Goal: Task Accomplishment & Management: Complete application form

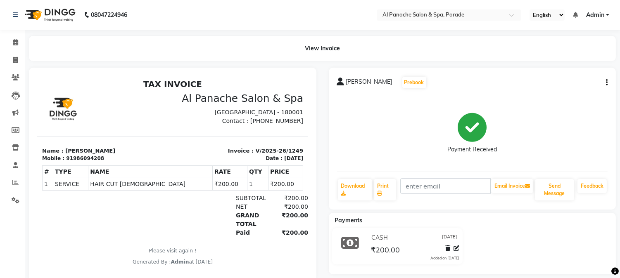
click at [10, 52] on li "Invoice" at bounding box center [12, 61] width 25 height 18
click at [10, 59] on span at bounding box center [15, 61] width 14 height 10
select select "service"
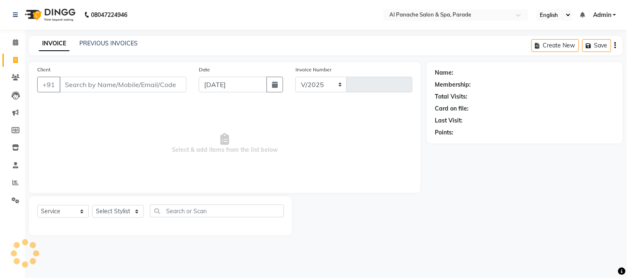
select select "463"
type input "1250"
click at [12, 46] on span at bounding box center [15, 43] width 14 height 10
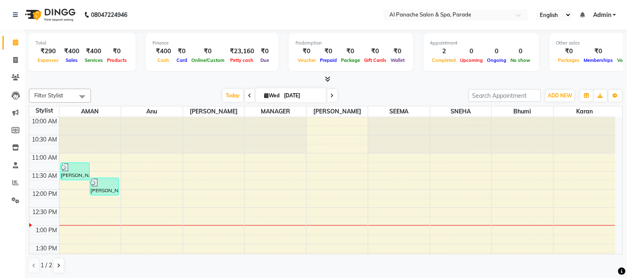
click at [327, 77] on icon at bounding box center [327, 79] width 5 height 6
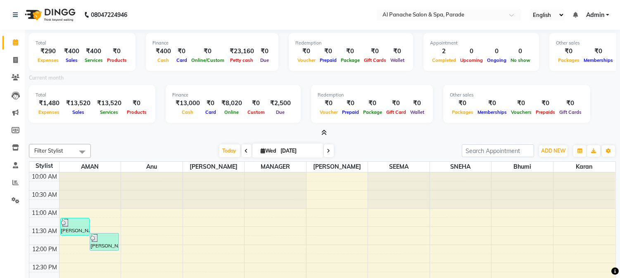
click at [323, 129] on span at bounding box center [322, 133] width 9 height 9
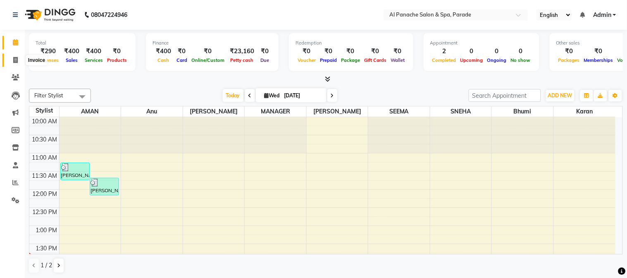
click at [13, 60] on icon at bounding box center [15, 60] width 5 height 6
select select "service"
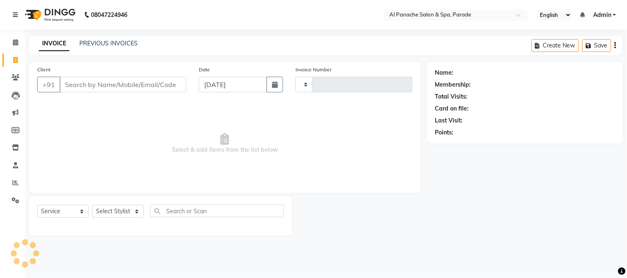
type input "1250"
select select "463"
click at [79, 84] on input "Client" at bounding box center [123, 85] width 127 height 16
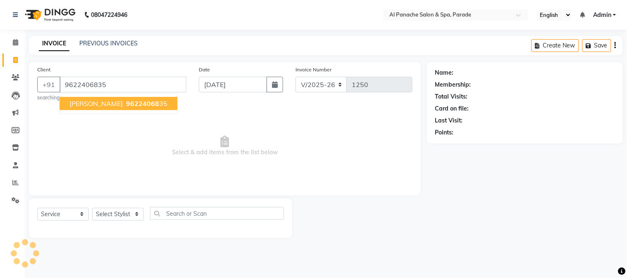
type input "9622406835"
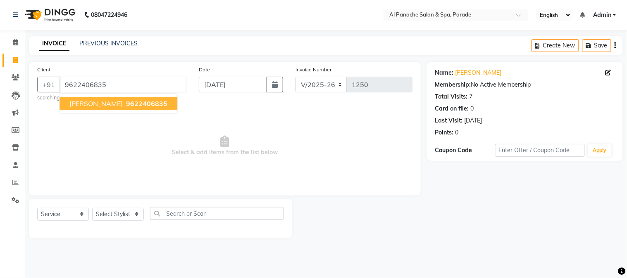
click at [81, 102] on span "[PERSON_NAME]" at bounding box center [95, 104] width 53 height 8
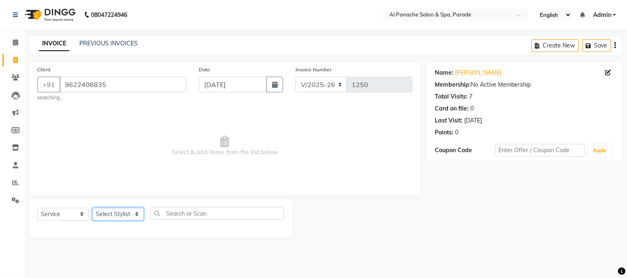
click at [134, 215] on select "Select Stylist [PERSON_NAME] Bhumi [PERSON_NAME] MANAGER [PERSON_NAME] [PERSON_…" at bounding box center [118, 214] width 52 height 13
select select "10500"
click at [92, 208] on select "Select Stylist [PERSON_NAME] Bhumi [PERSON_NAME] MANAGER [PERSON_NAME] [PERSON_…" at bounding box center [118, 214] width 52 height 13
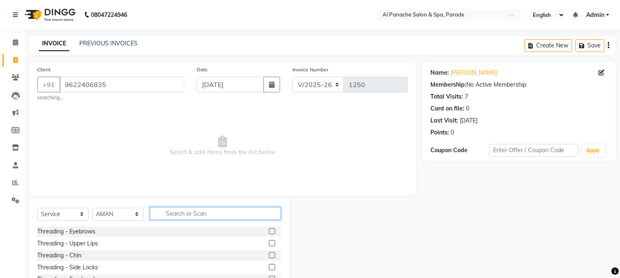
click at [186, 215] on input "text" at bounding box center [215, 213] width 131 height 13
click at [187, 215] on input "text" at bounding box center [215, 213] width 131 height 13
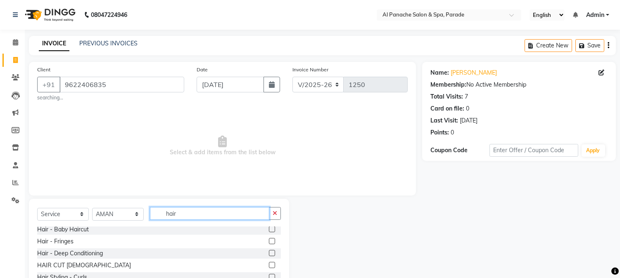
type input "hair"
click at [269, 267] on label at bounding box center [272, 265] width 6 height 6
click at [269, 267] on input "checkbox" at bounding box center [271, 265] width 5 height 5
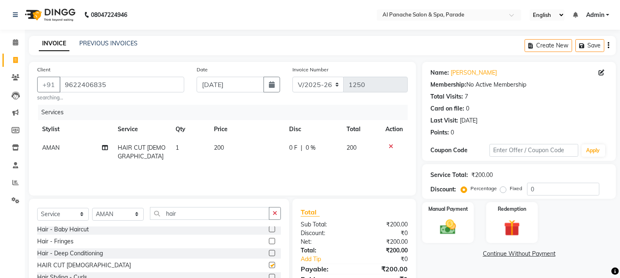
checkbox input "false"
click at [214, 213] on input "hair" at bounding box center [209, 213] width 119 height 13
type input "h"
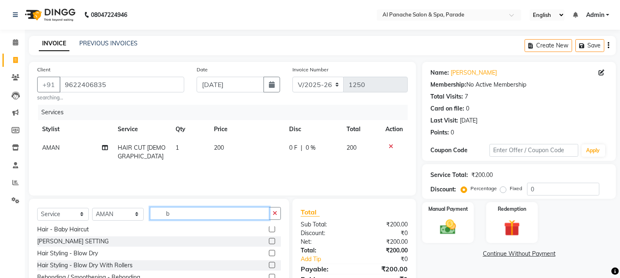
type input "b"
click at [269, 240] on label at bounding box center [272, 241] width 6 height 6
click at [269, 240] on input "checkbox" at bounding box center [271, 241] width 5 height 5
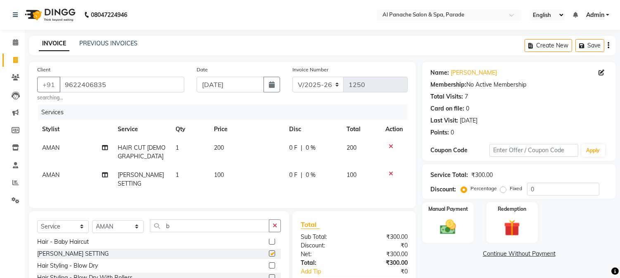
checkbox input "false"
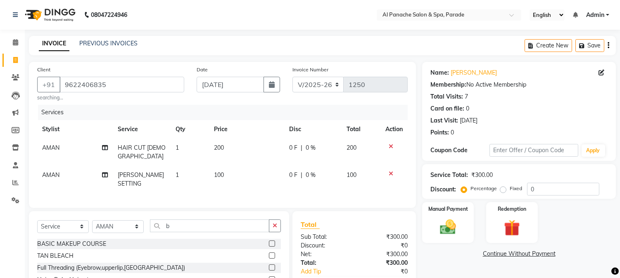
scroll to position [0, 0]
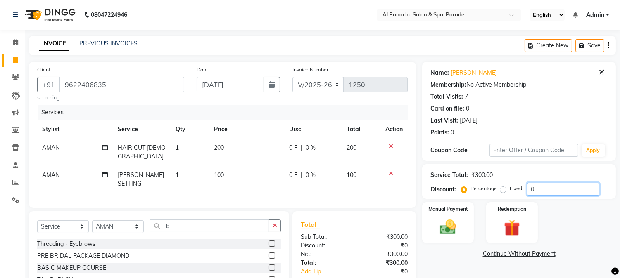
click at [544, 188] on input "0" at bounding box center [563, 189] width 72 height 13
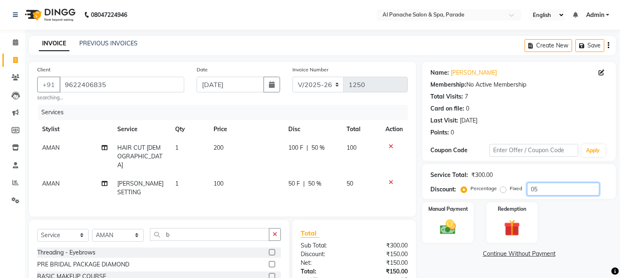
type input "0"
click at [538, 189] on input "50" at bounding box center [563, 189] width 72 height 13
type input "5"
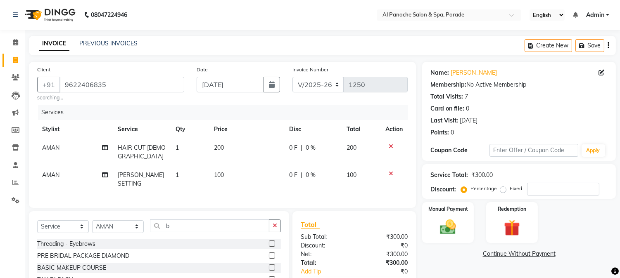
click at [389, 171] on icon at bounding box center [391, 174] width 5 height 6
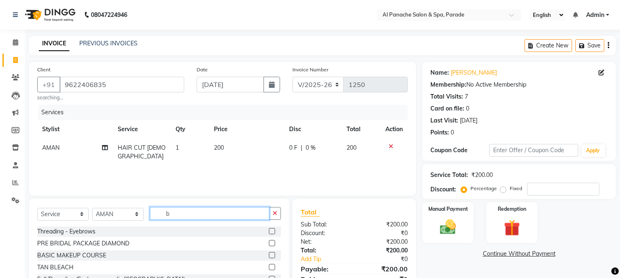
click at [185, 216] on input "b" at bounding box center [209, 213] width 119 height 13
type input "b"
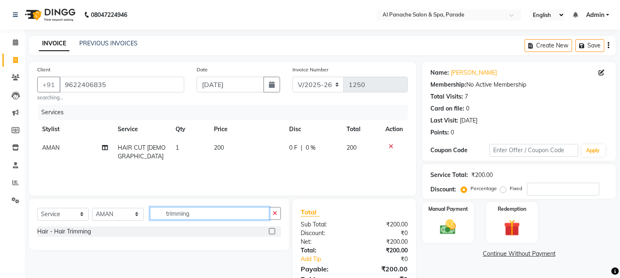
click at [192, 216] on input "trimming" at bounding box center [209, 213] width 119 height 13
click at [205, 212] on input "trimming b" at bounding box center [209, 213] width 119 height 13
type input "t"
type input "be"
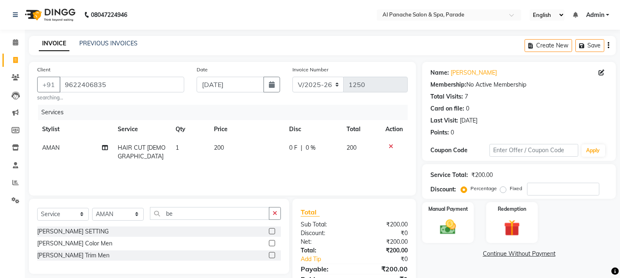
click at [271, 257] on label at bounding box center [272, 255] width 6 height 6
click at [271, 257] on input "checkbox" at bounding box center [271, 255] width 5 height 5
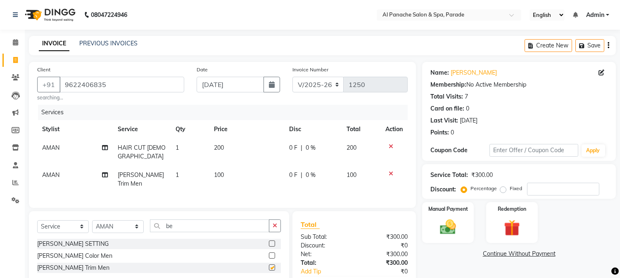
checkbox input "false"
click at [532, 189] on input "number" at bounding box center [563, 189] width 72 height 13
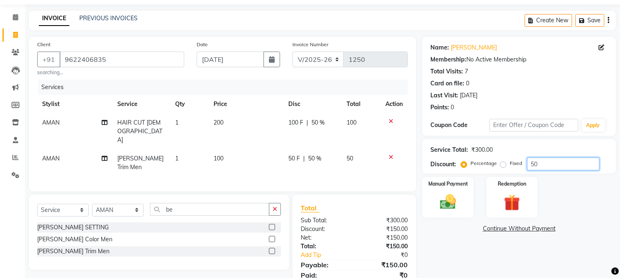
scroll to position [25, 0]
type input "50"
click at [471, 164] on label "Percentage" at bounding box center [484, 163] width 26 height 7
click at [464, 164] on input "Percentage" at bounding box center [466, 164] width 6 height 6
click at [471, 164] on label "Percentage" at bounding box center [484, 163] width 26 height 7
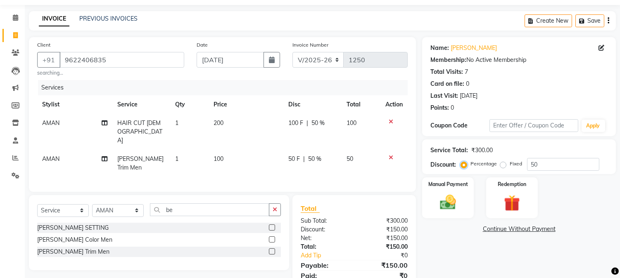
click at [463, 164] on input "Percentage" at bounding box center [466, 164] width 6 height 6
click at [538, 163] on input "50" at bounding box center [563, 164] width 72 height 13
click at [510, 166] on label "Fixed" at bounding box center [516, 163] width 12 height 7
click at [502, 166] on input "Fixed" at bounding box center [505, 164] width 6 height 6
radio input "true"
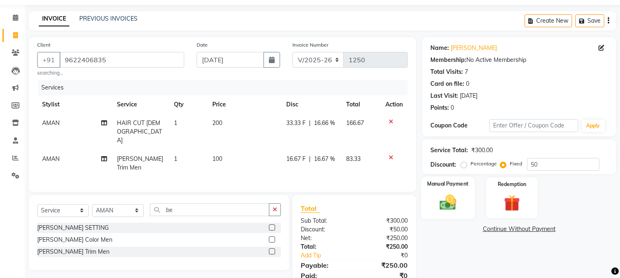
click at [453, 198] on img at bounding box center [448, 202] width 27 height 19
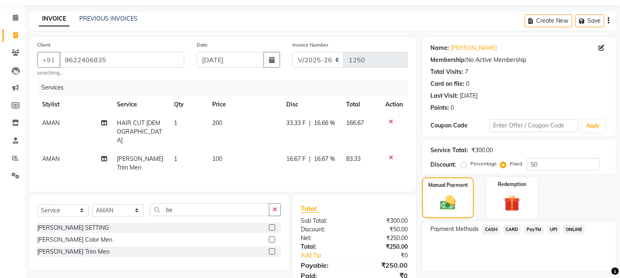
click at [495, 231] on span "CASH" at bounding box center [491, 230] width 18 height 10
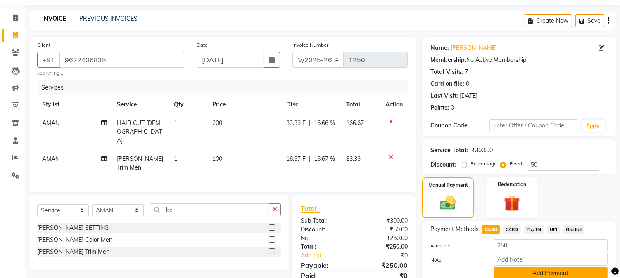
click at [538, 274] on button "Add Payment" at bounding box center [551, 273] width 114 height 13
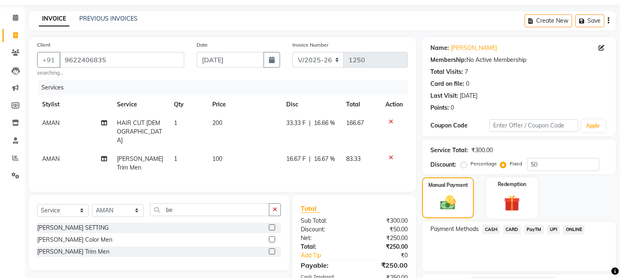
click at [490, 230] on span "CASH" at bounding box center [491, 230] width 18 height 10
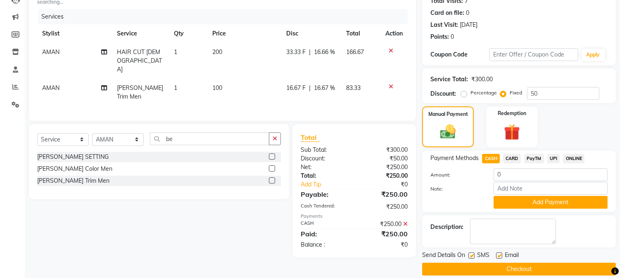
scroll to position [98, 0]
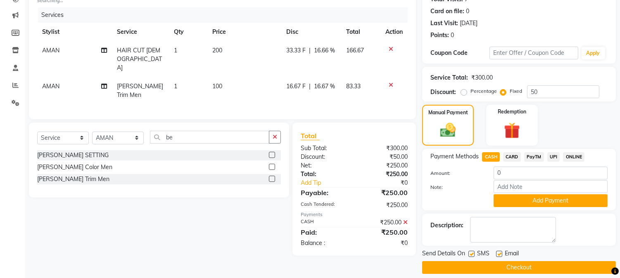
click at [521, 265] on button "Checkout" at bounding box center [519, 268] width 194 height 13
